Goal: Transaction & Acquisition: Subscribe to service/newsletter

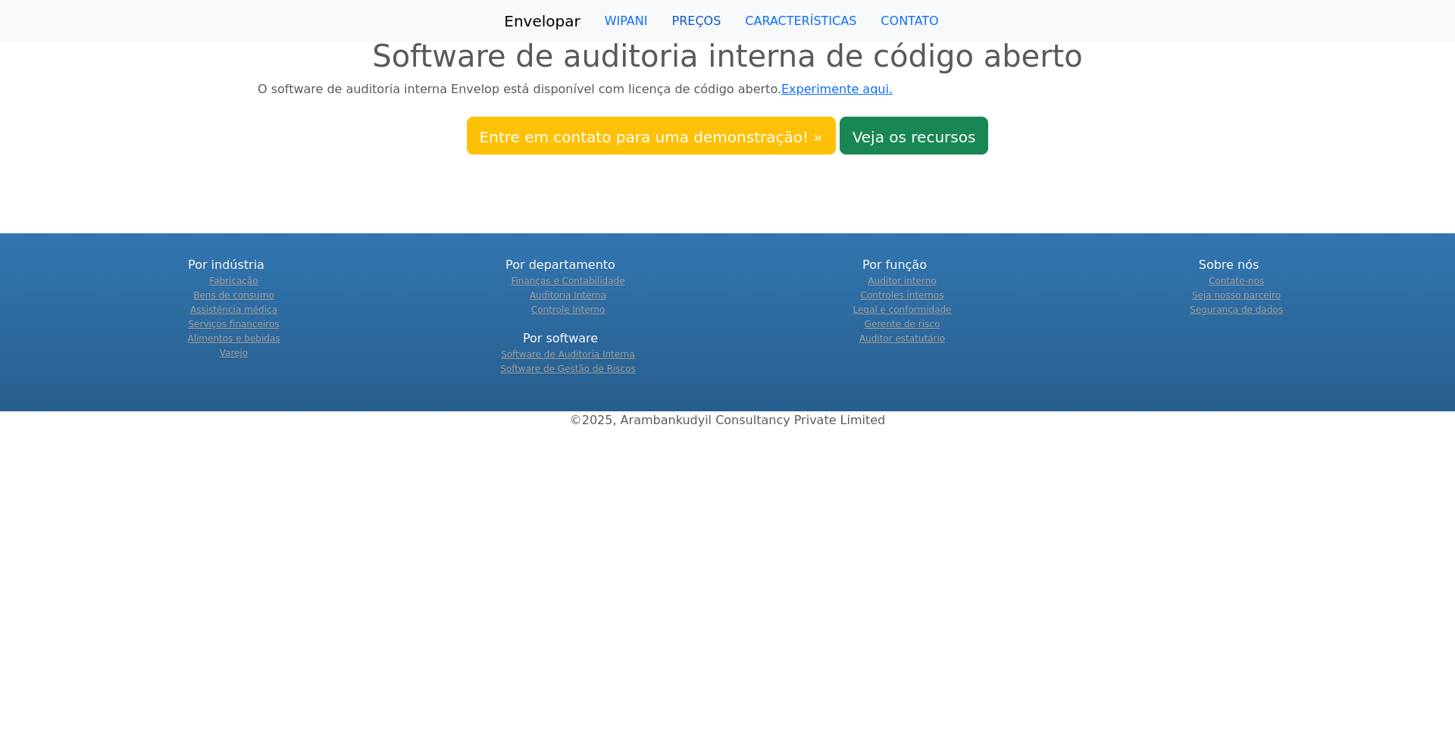
click at [695, 23] on font "PREÇOS" at bounding box center [696, 21] width 49 height 14
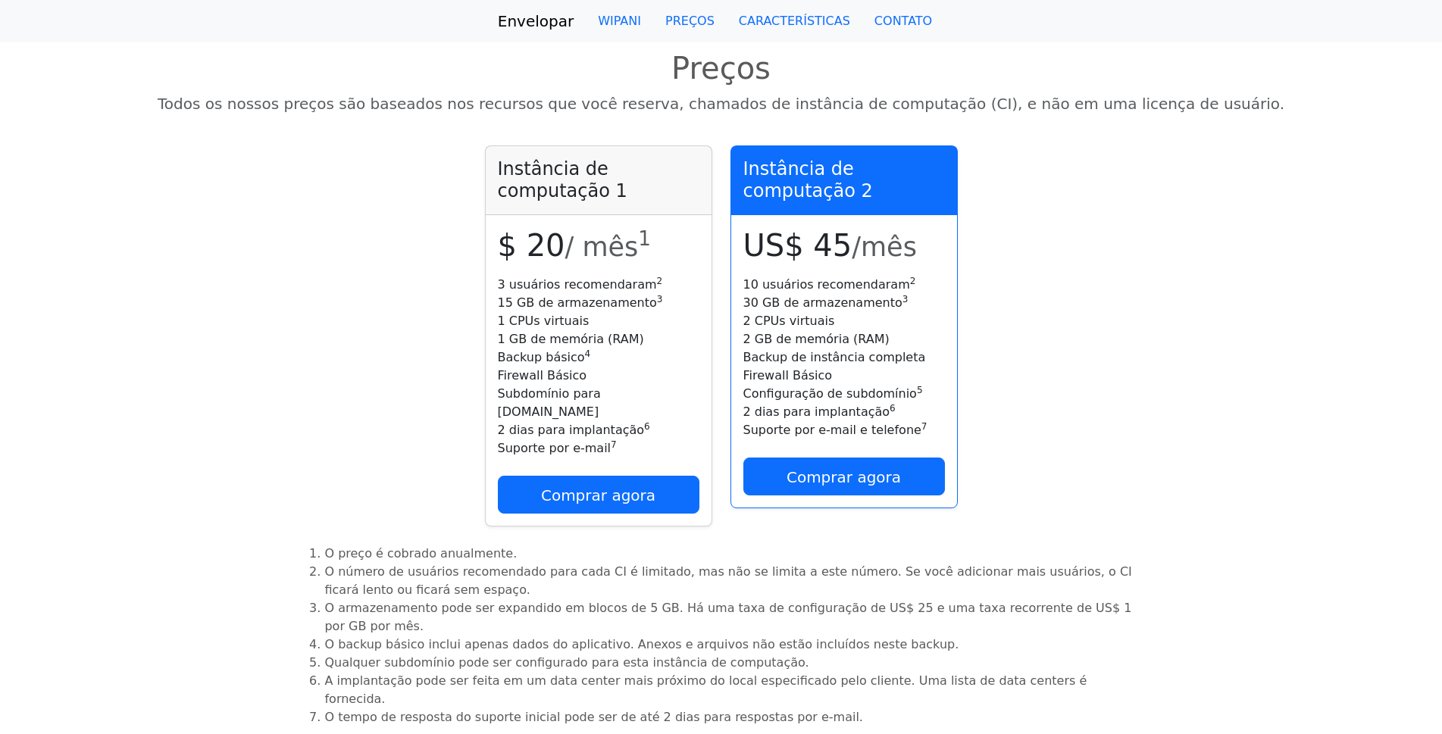
scroll to position [279, 0]
